Goal: Communication & Community: Answer question/provide support

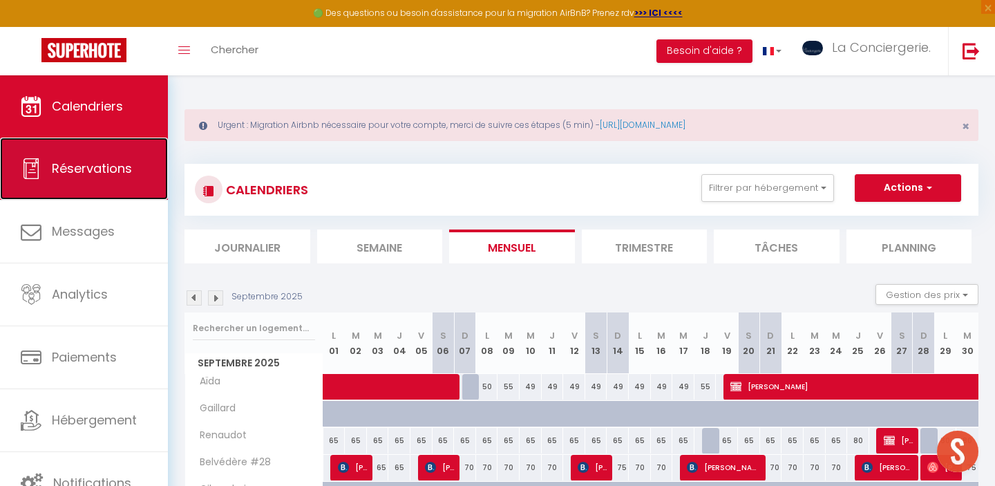
click at [117, 184] on link "Réservations" at bounding box center [84, 169] width 168 height 62
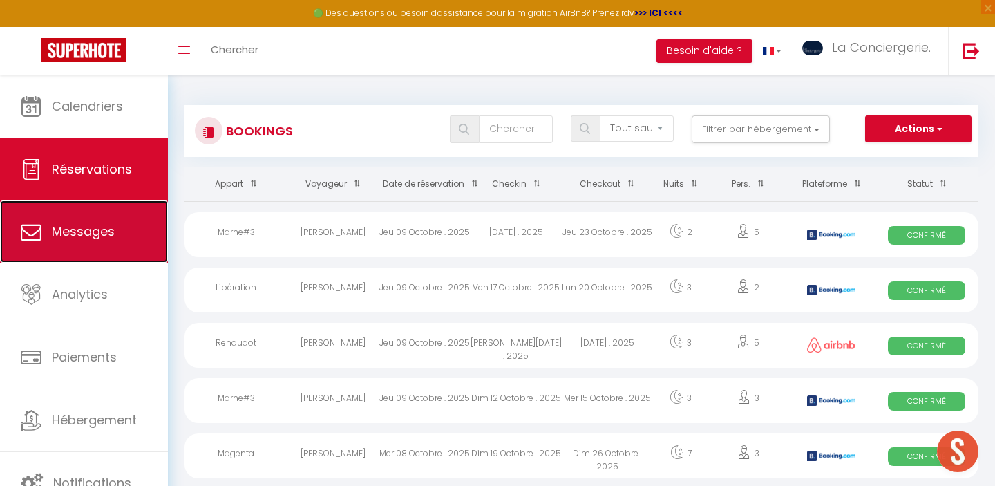
click at [69, 234] on span "Messages" at bounding box center [83, 230] width 63 height 17
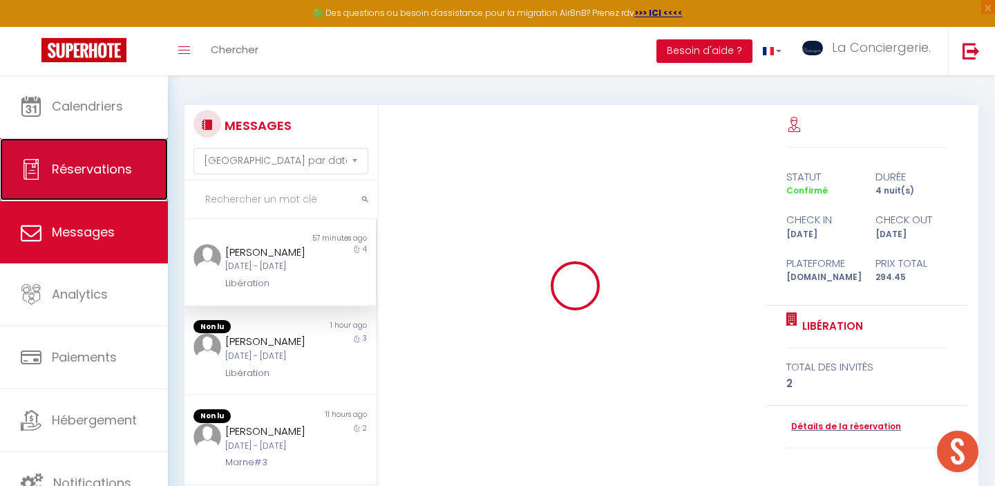
click at [74, 178] on link "Réservations" at bounding box center [84, 169] width 168 height 62
select select "not_cancelled"
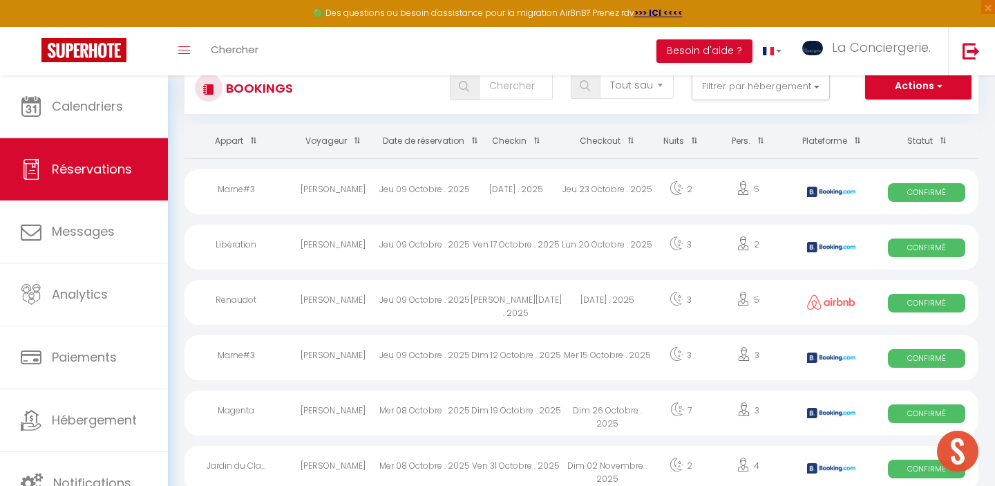
scroll to position [104, 0]
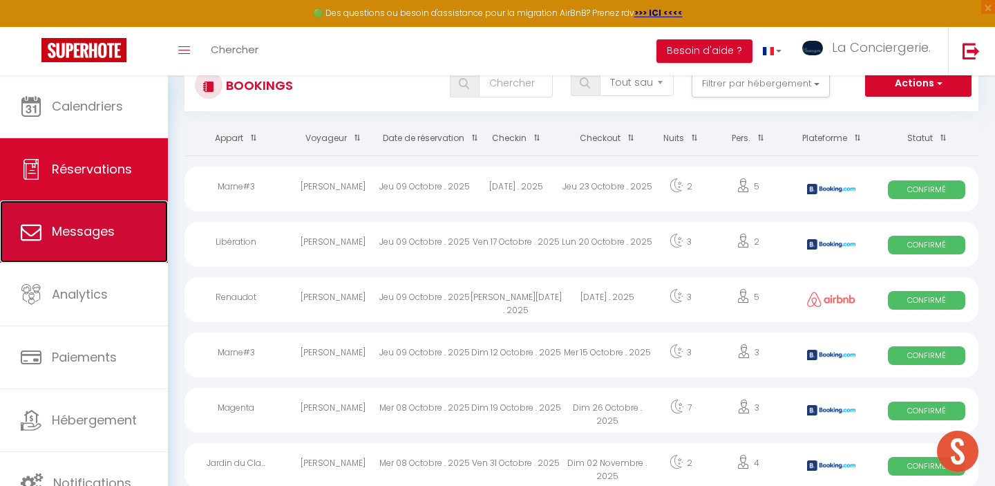
click at [118, 238] on link "Messages" at bounding box center [84, 231] width 168 height 62
select select "message"
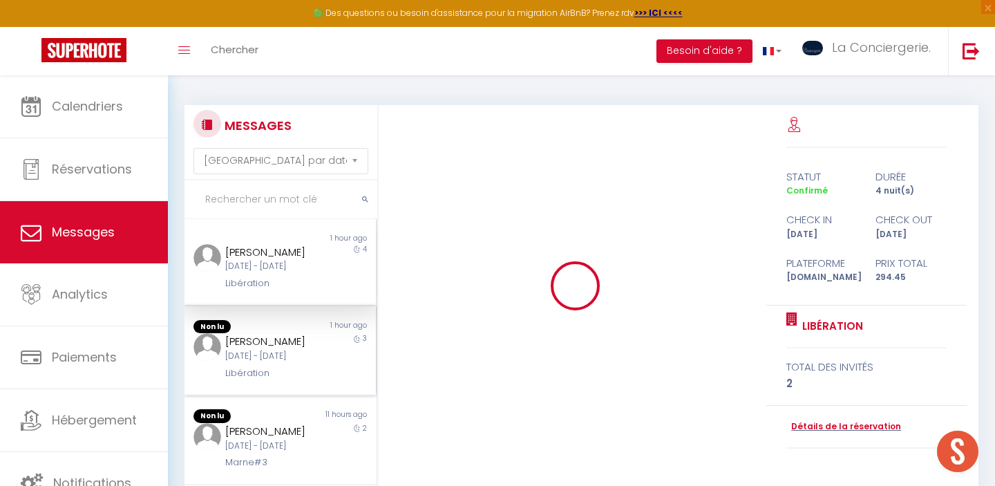
click at [298, 350] on div "[PERSON_NAME]" at bounding box center [271, 341] width 93 height 17
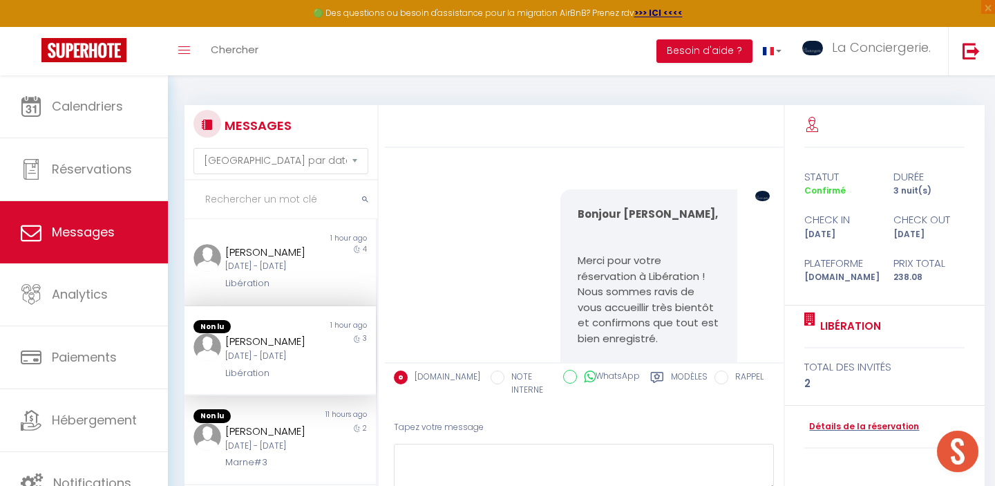
scroll to position [1403, 0]
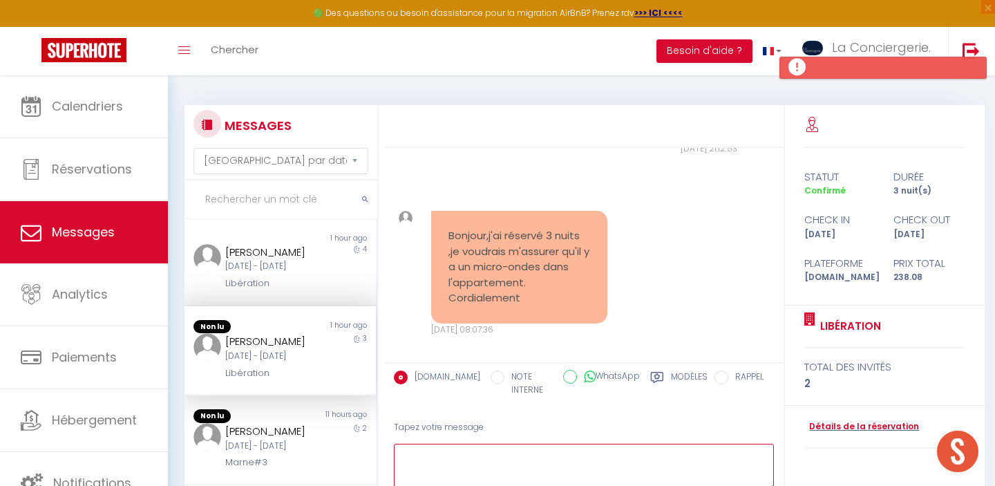
click at [449, 460] on textarea at bounding box center [584, 468] width 381 height 48
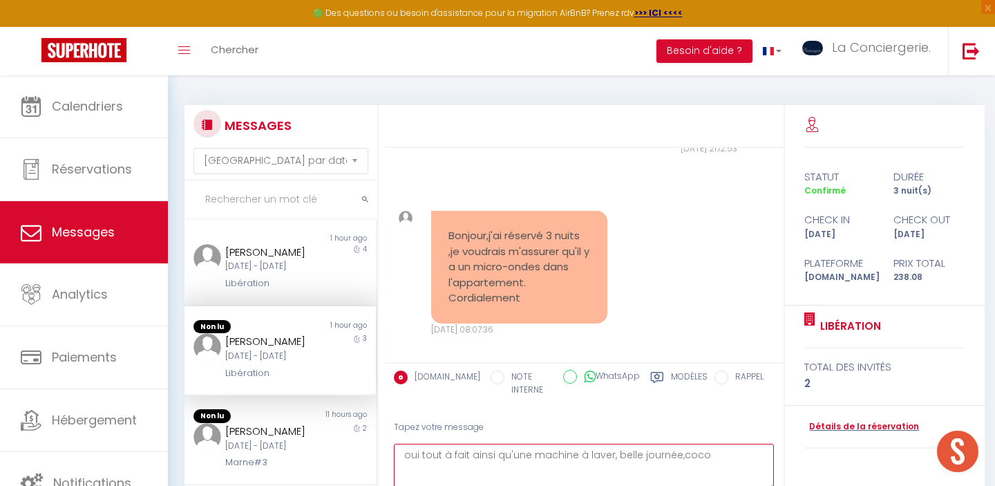
scroll to position [77, 0]
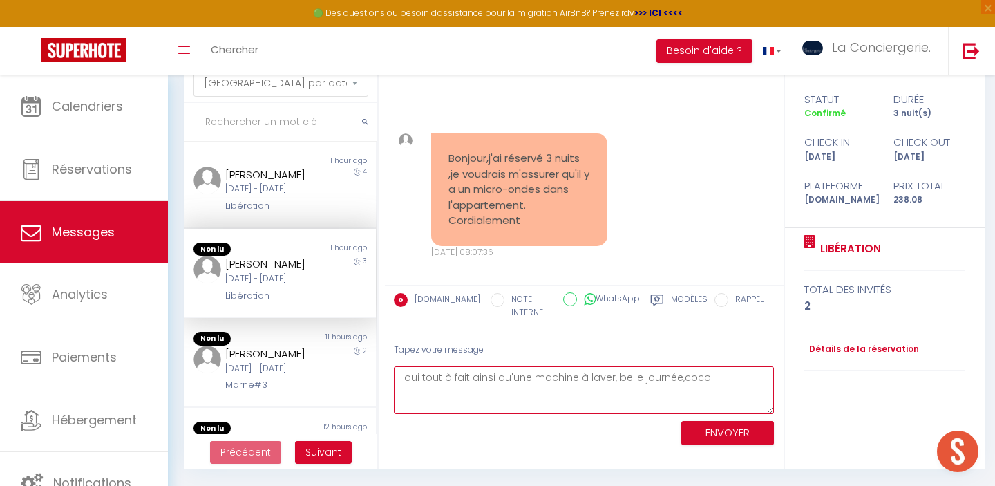
type textarea "oui tout à fait ainsi qu'une machine à laver, belle journée,coco"
click at [751, 437] on button "ENVOYER" at bounding box center [727, 433] width 93 height 24
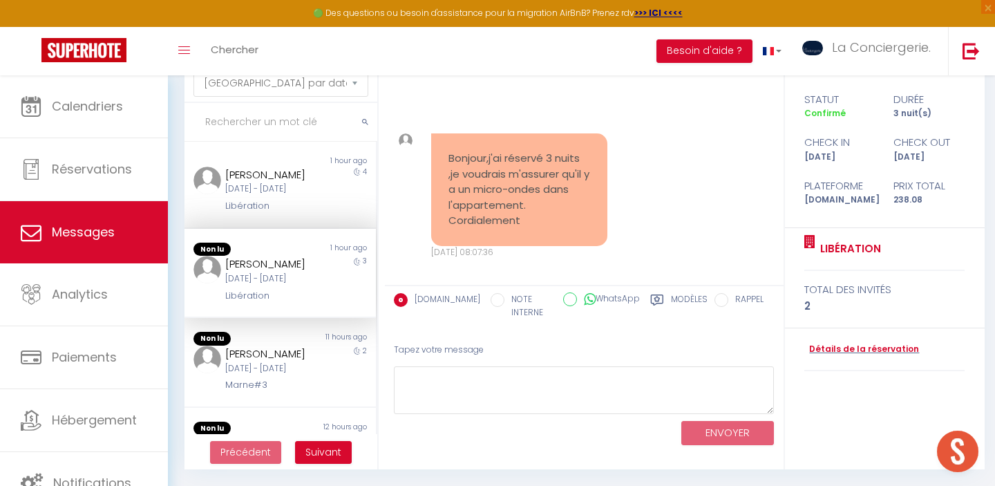
scroll to position [1553, 0]
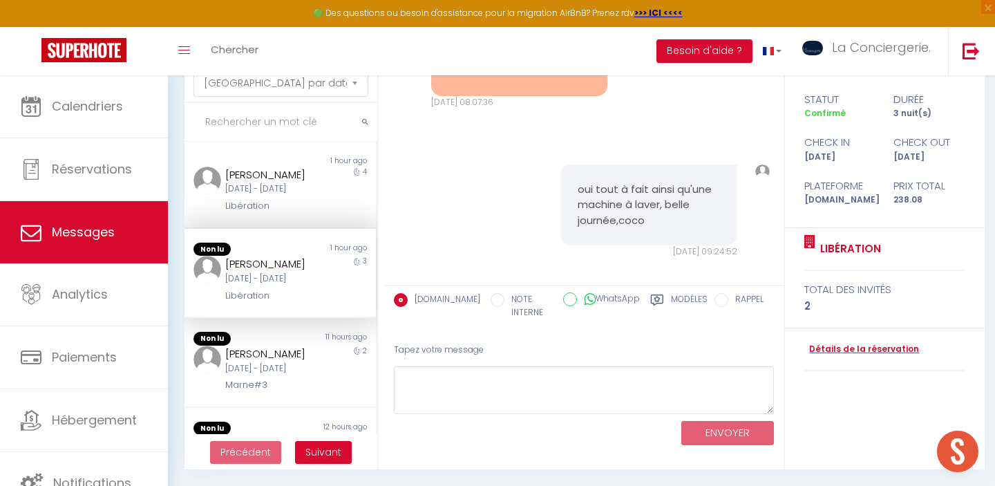
click at [260, 272] on div "[PERSON_NAME]" at bounding box center [271, 264] width 93 height 17
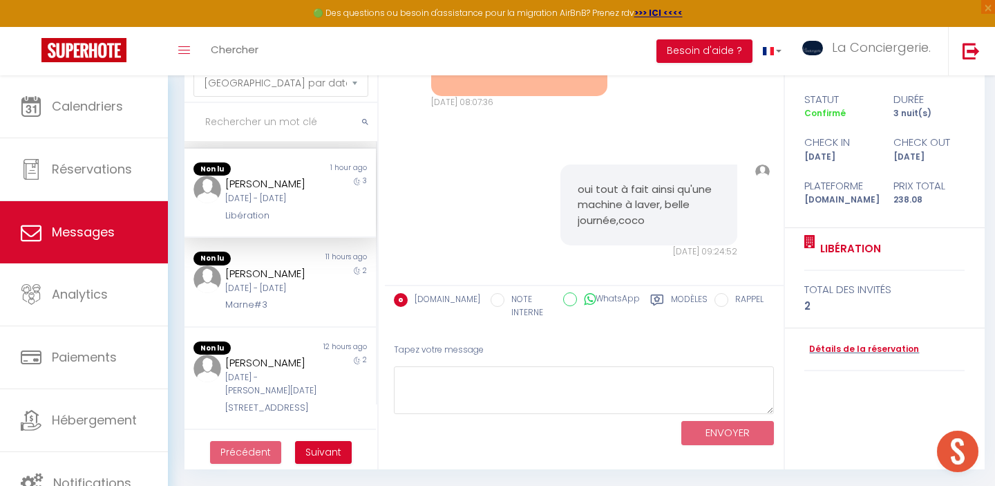
scroll to position [104, 0]
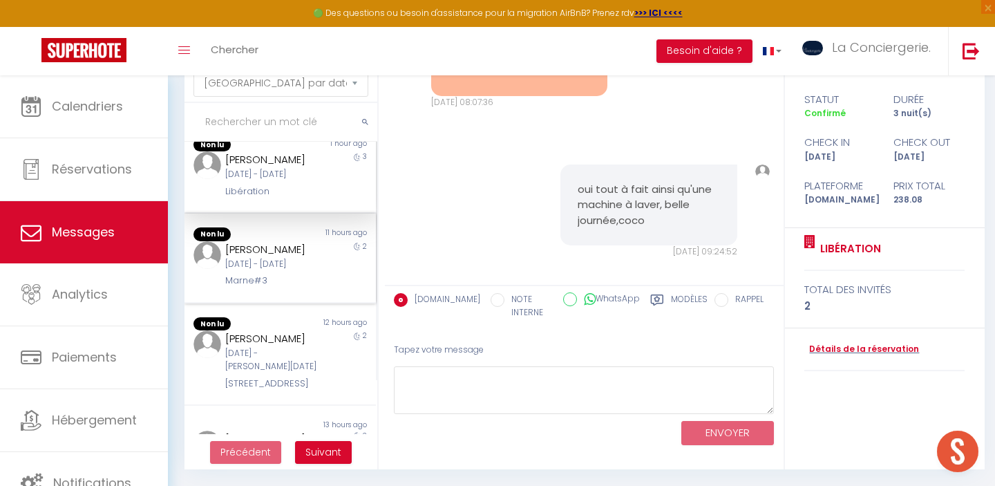
click at [263, 271] on div "[DATE] Oct - Jeu [DATE]" at bounding box center [271, 264] width 93 height 13
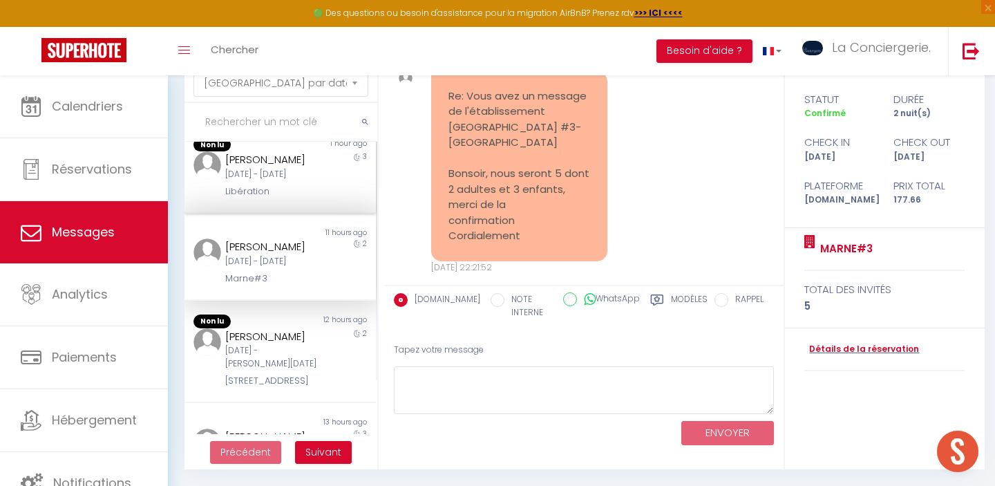
click at [305, 181] on div "Ven [DATE] - Lun [DATE]" at bounding box center [271, 174] width 93 height 13
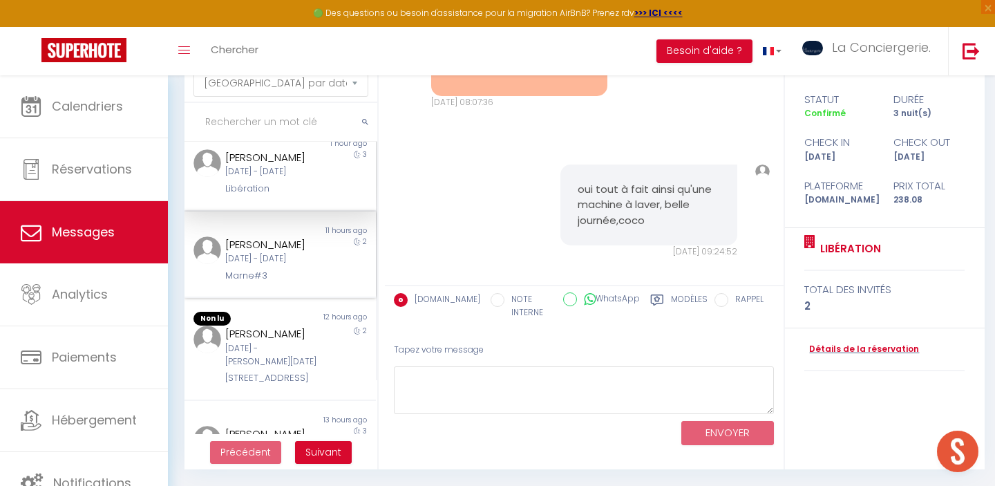
scroll to position [192, 0]
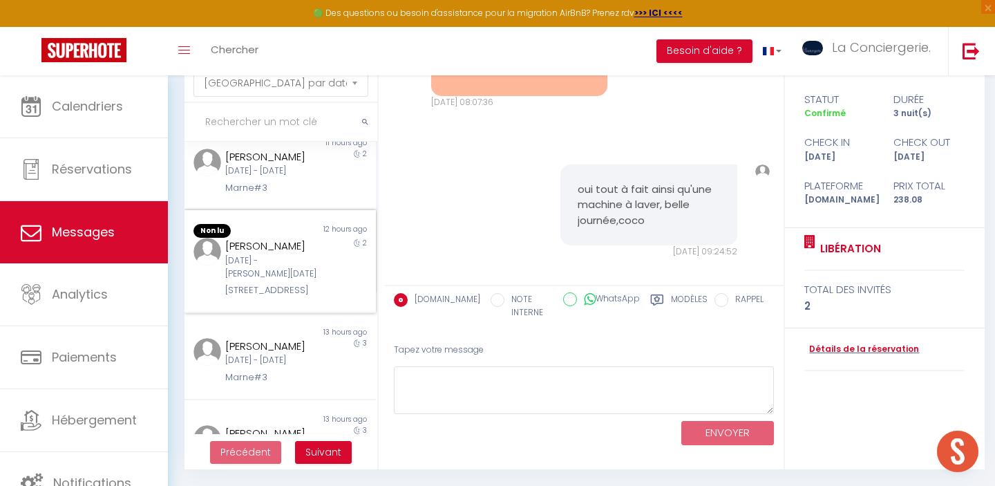
click at [281, 298] on div "Thierry Vergoni Jeu 09 Oct - Sam 11 Oct 68 Grand Rue-RDC" at bounding box center [271, 268] width 111 height 60
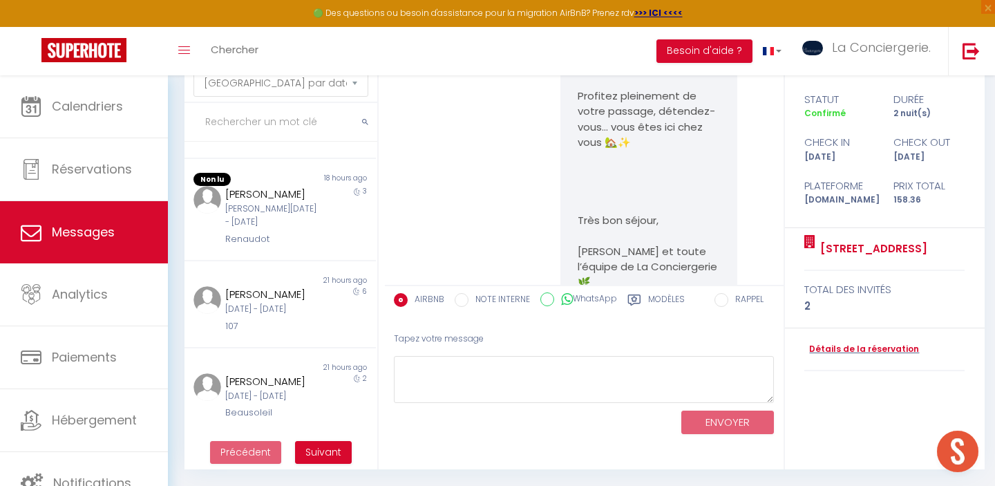
scroll to position [656, 0]
click at [288, 246] on div "Renaudot" at bounding box center [271, 239] width 93 height 14
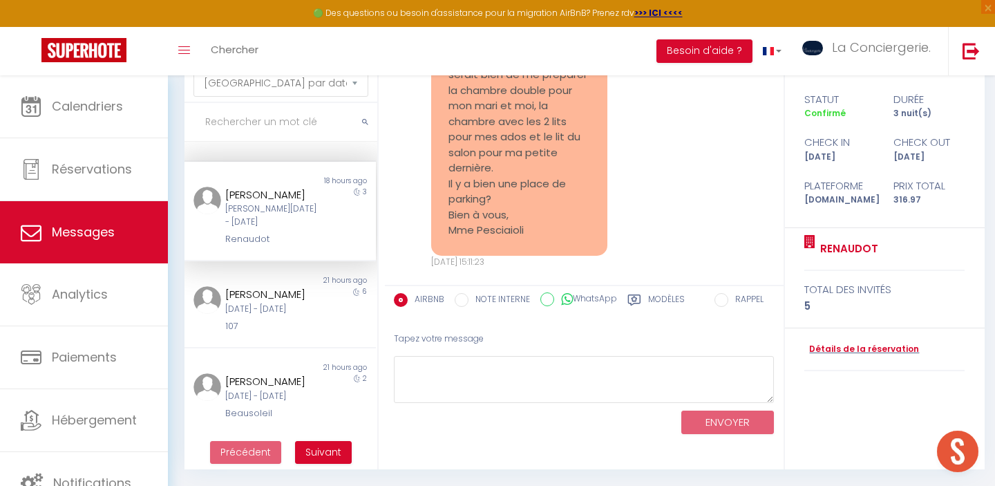
scroll to position [2756, 0]
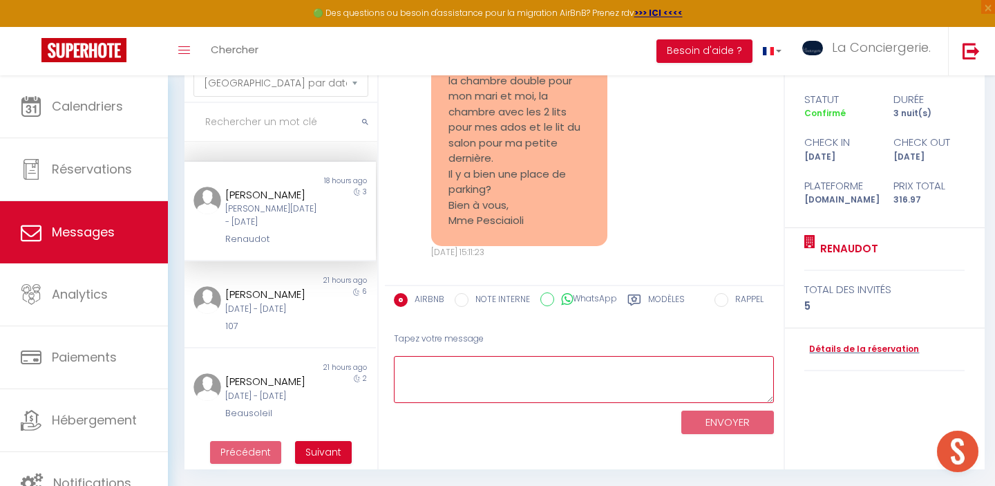
click at [493, 389] on textarea at bounding box center [584, 380] width 381 height 48
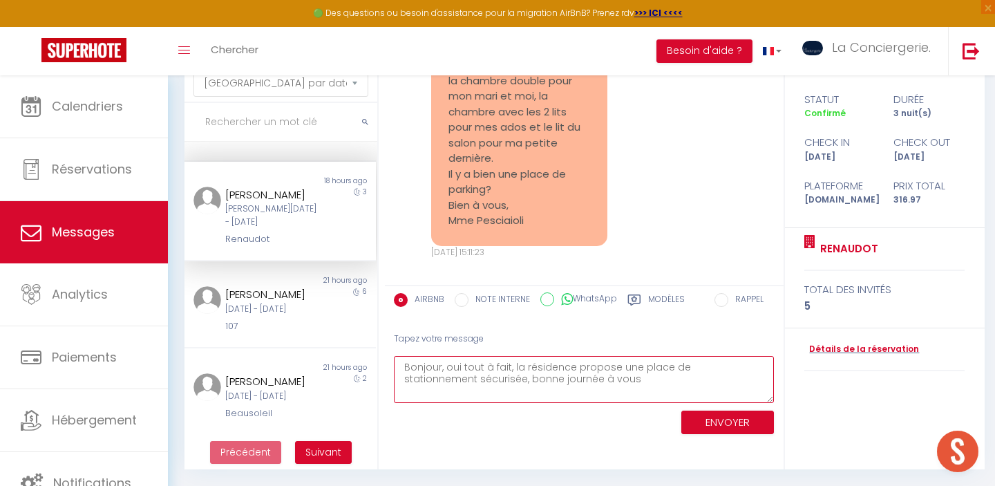
type textarea "Bonjour, oui tout à fait, la résidence propose une place de stationnement sécur…"
click at [726, 424] on button "ENVOYER" at bounding box center [727, 422] width 93 height 24
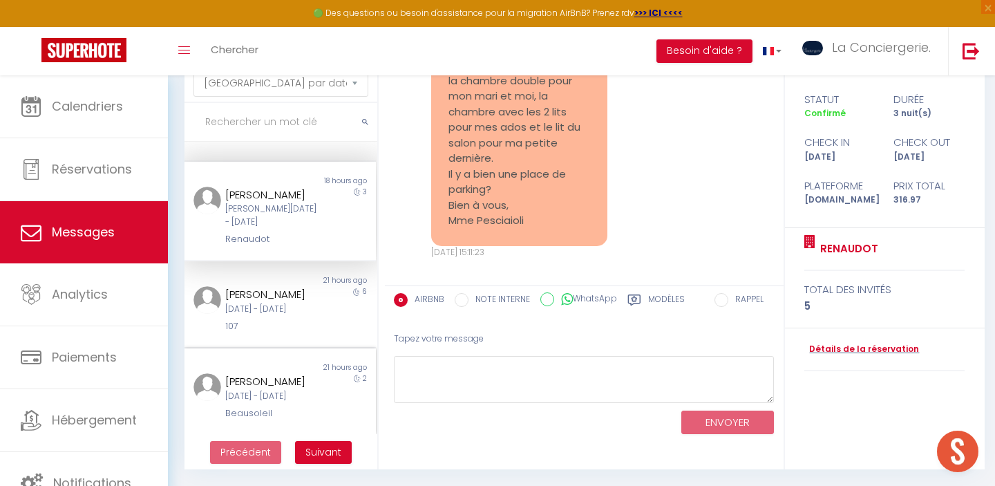
scroll to position [2937, 0]
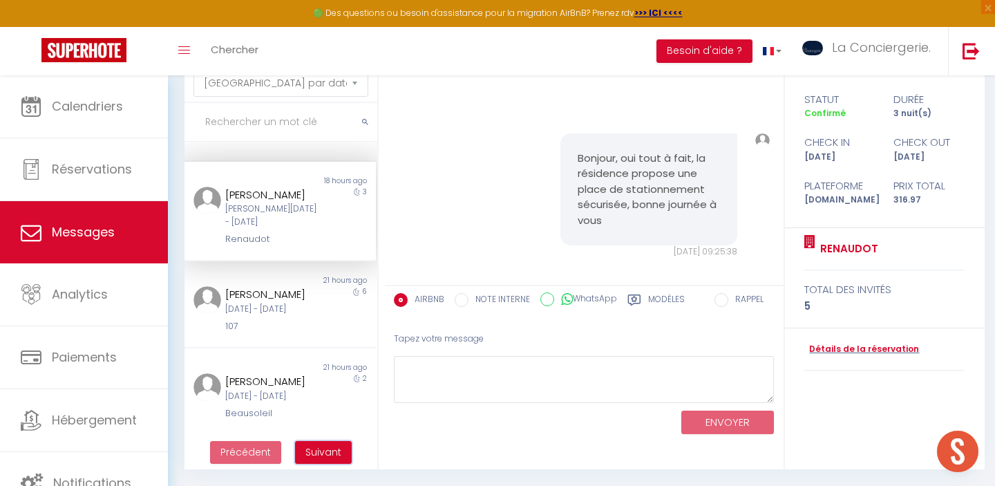
click at [314, 451] on span "Suivant" at bounding box center [323, 452] width 36 height 14
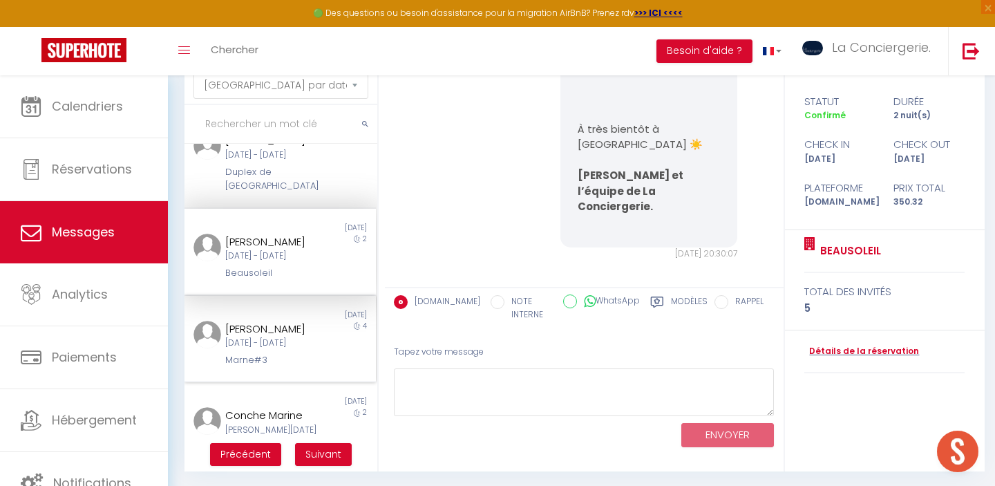
scroll to position [726, 0]
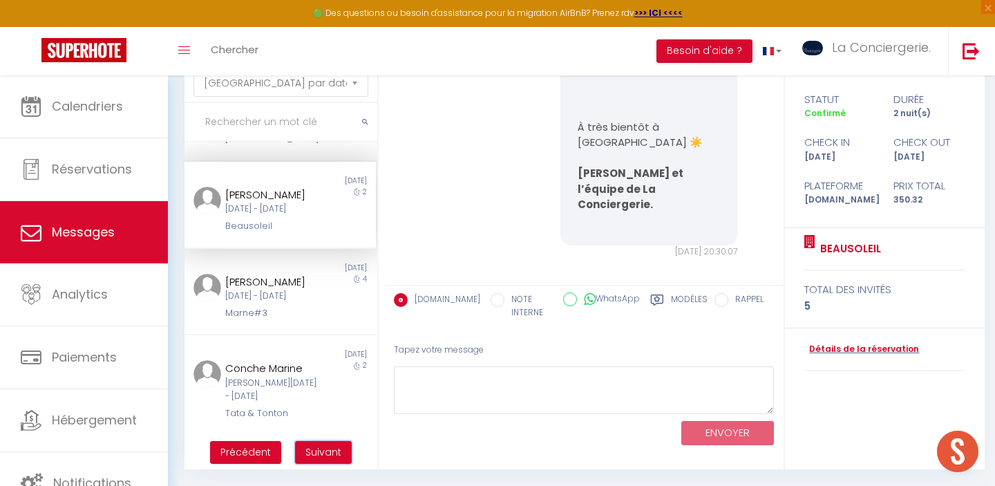
click at [321, 450] on span "Suivant" at bounding box center [323, 452] width 36 height 14
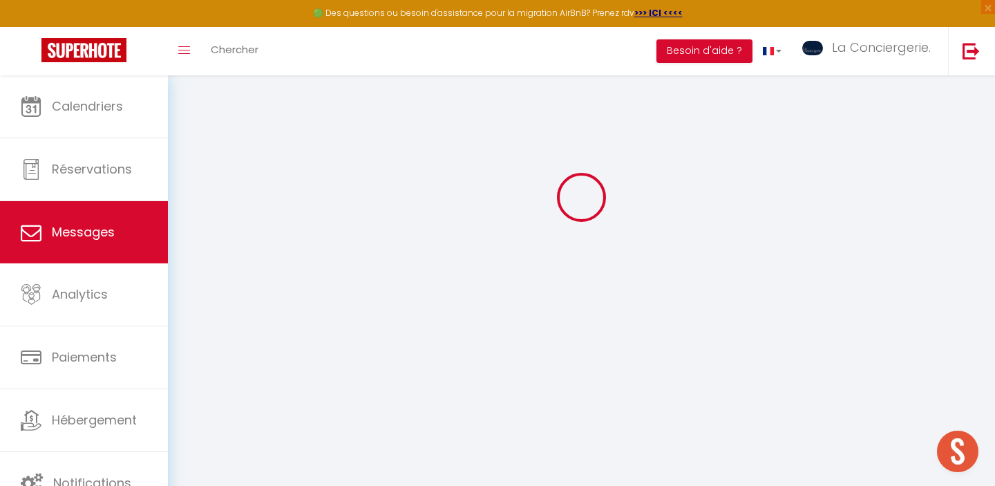
scroll to position [75, 0]
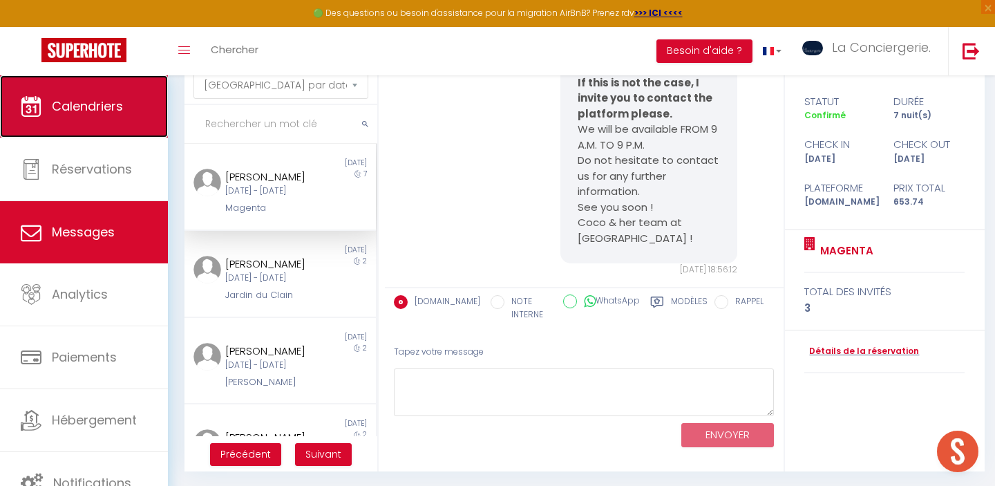
click at [95, 113] on span "Calendriers" at bounding box center [87, 105] width 71 height 17
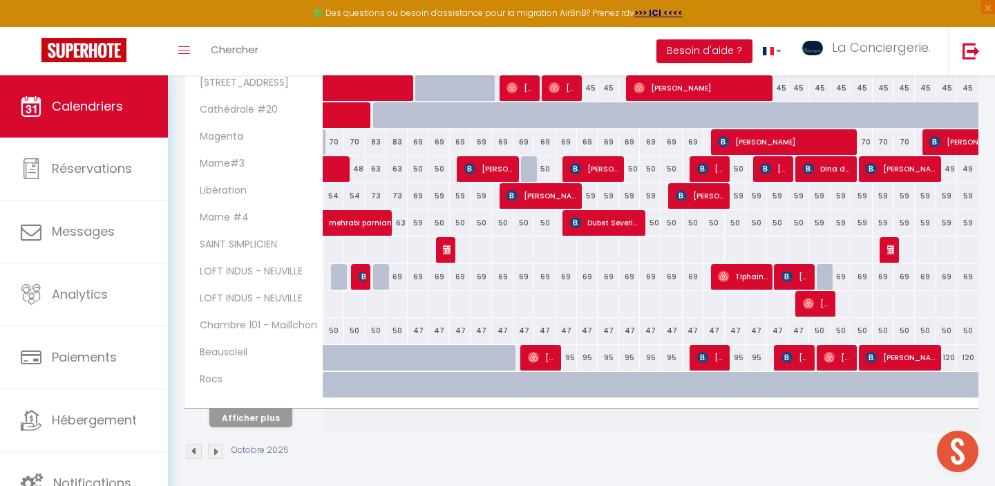
scroll to position [518, 0]
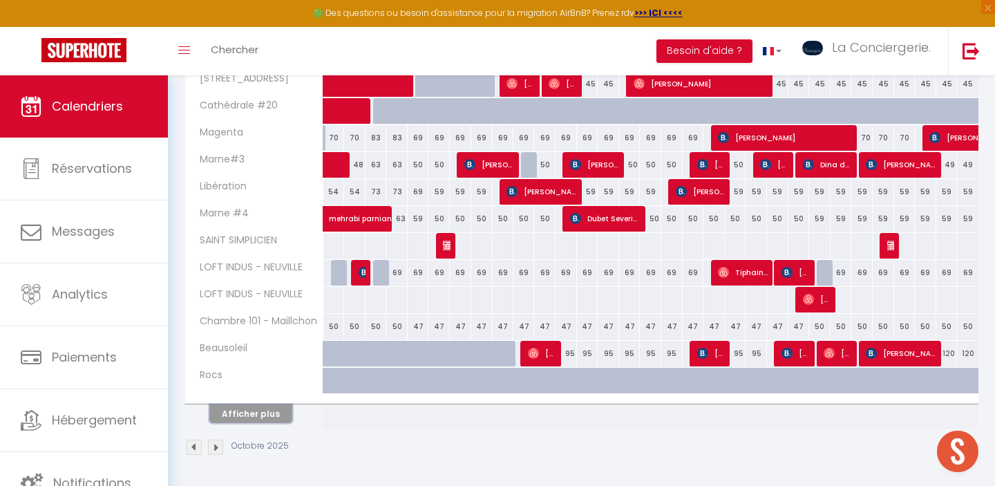
click at [278, 421] on button "Afficher plus" at bounding box center [250, 413] width 83 height 19
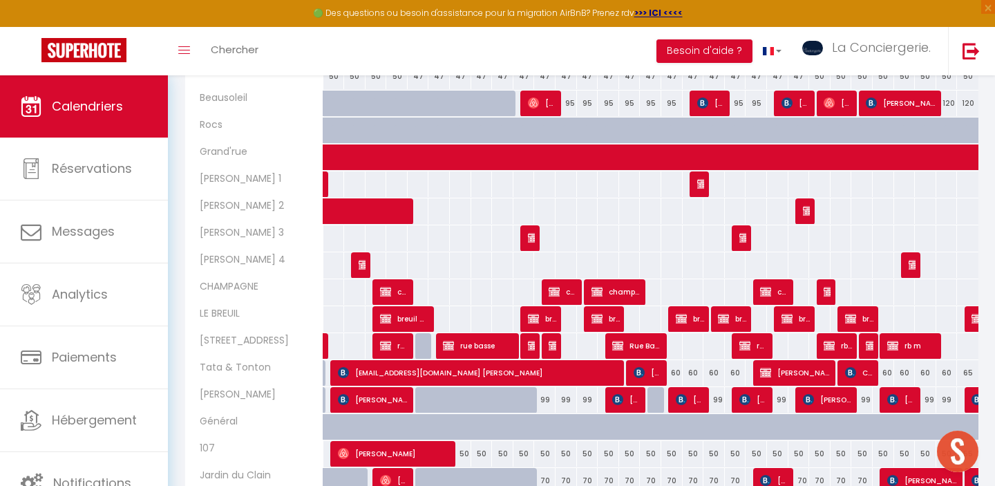
scroll to position [0, 0]
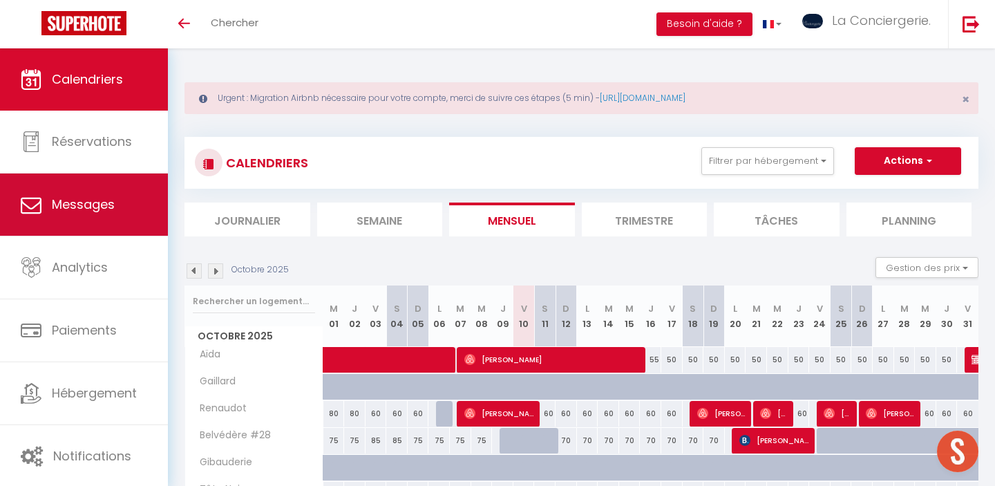
click at [87, 220] on link "Messages" at bounding box center [84, 204] width 168 height 62
select select "message"
